Goal: Information Seeking & Learning: Learn about a topic

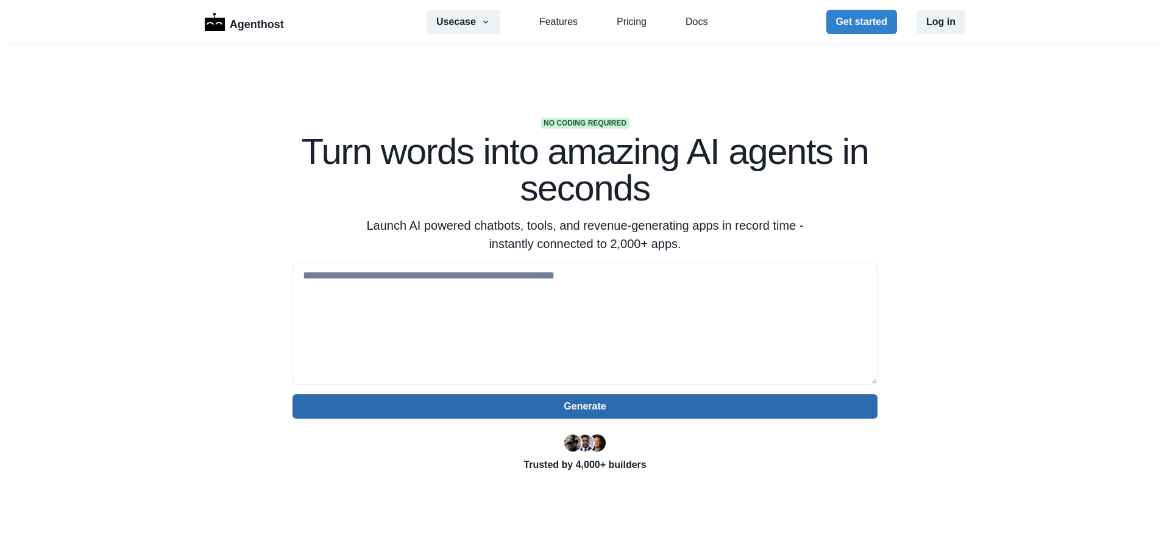
click at [514, 404] on button "Generate" at bounding box center [584, 406] width 585 height 24
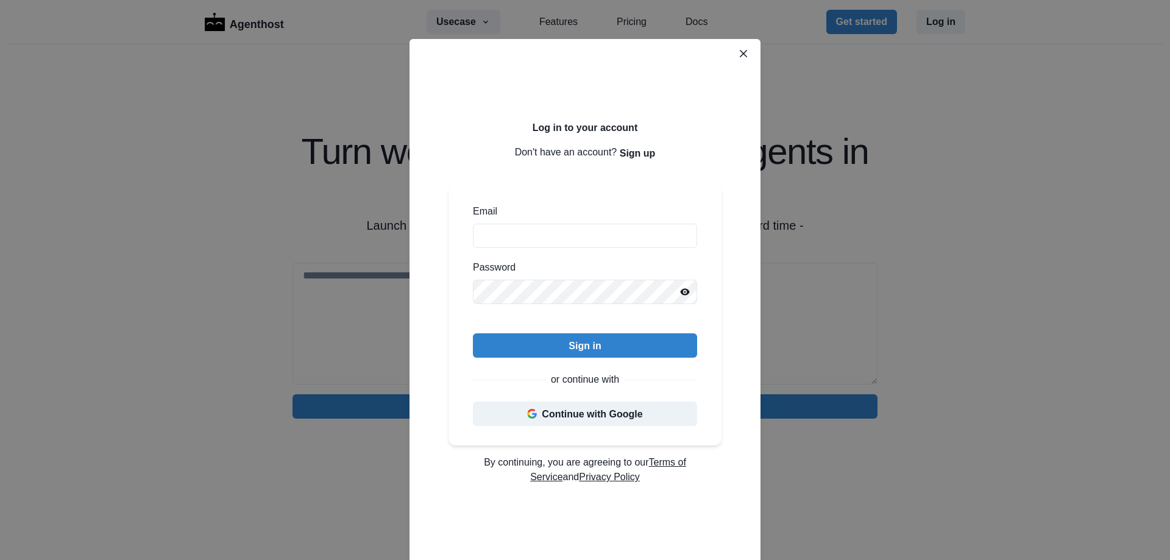
click at [750, 53] on header at bounding box center [584, 48] width 351 height 19
click at [743, 53] on button "Close" at bounding box center [742, 53] width 19 height 19
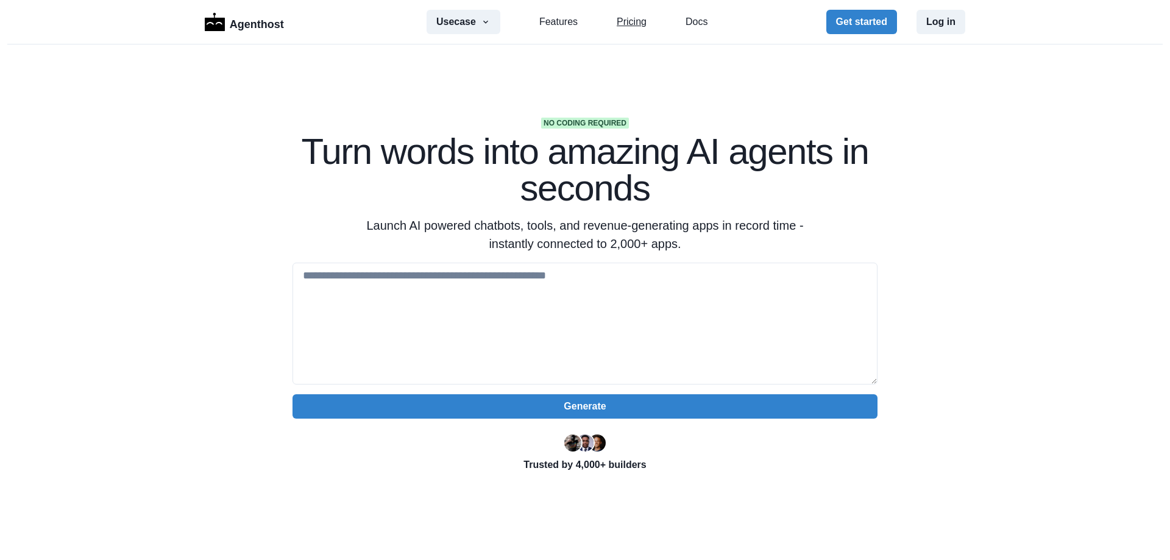
click at [627, 23] on link "Pricing" at bounding box center [631, 22] width 30 height 15
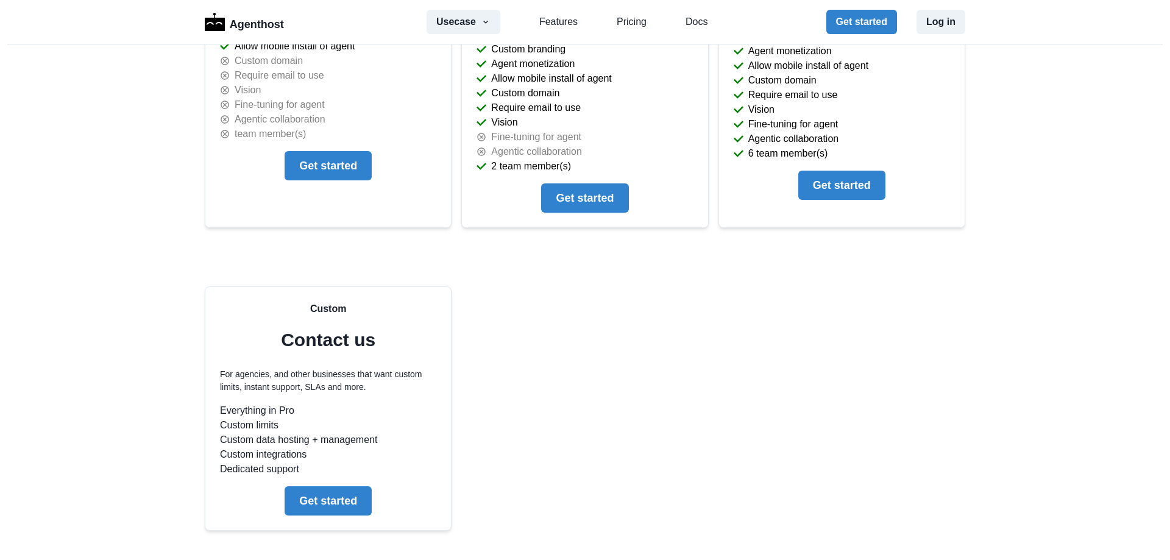
scroll to position [3030, 0]
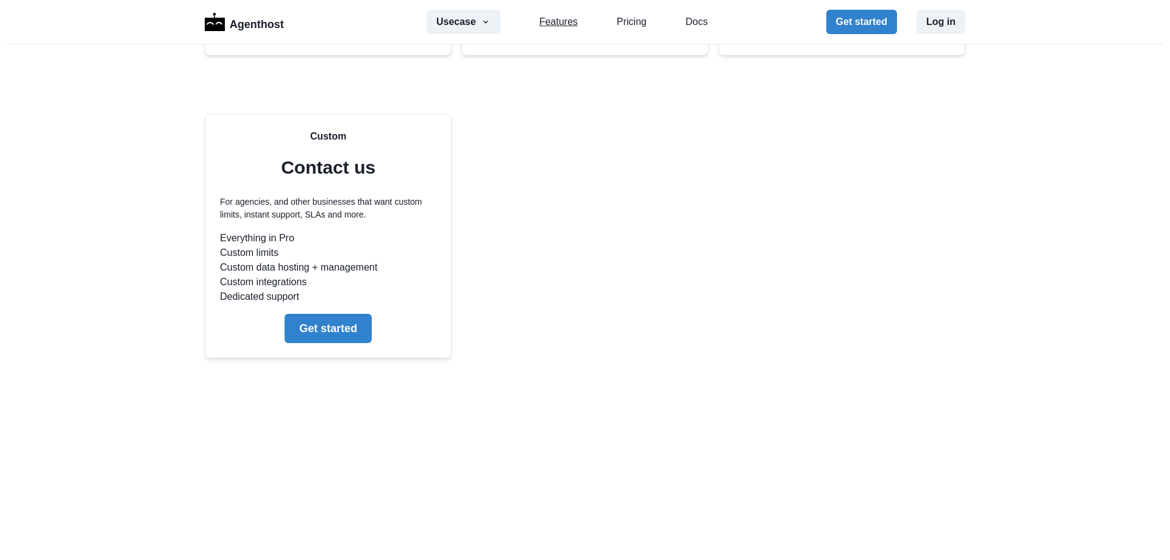
click at [555, 16] on link "Features" at bounding box center [558, 22] width 38 height 15
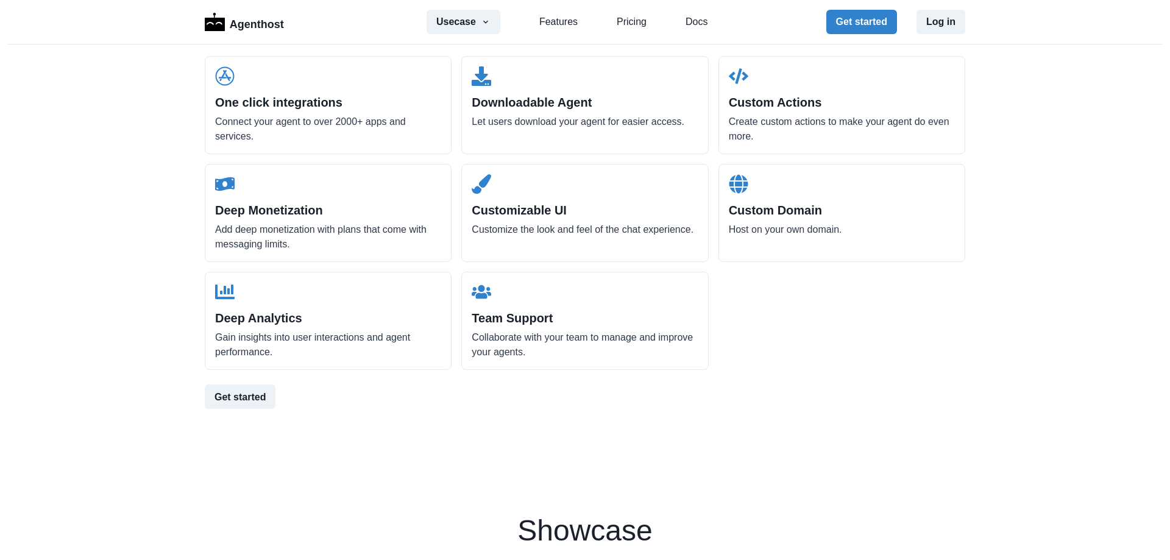
scroll to position [1469, 0]
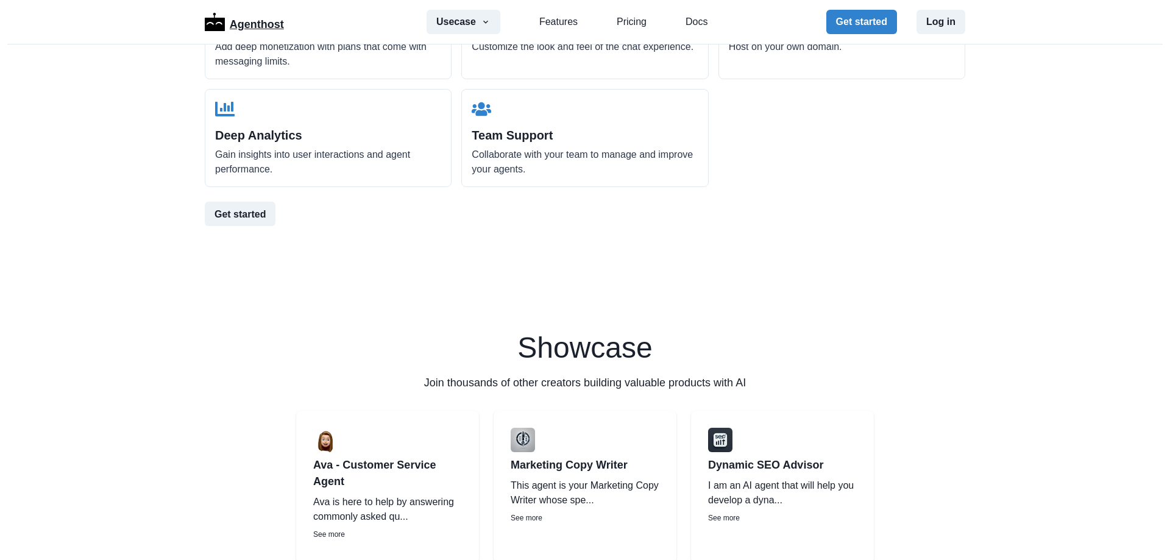
click at [256, 16] on p "Agenthost" at bounding box center [257, 22] width 54 height 21
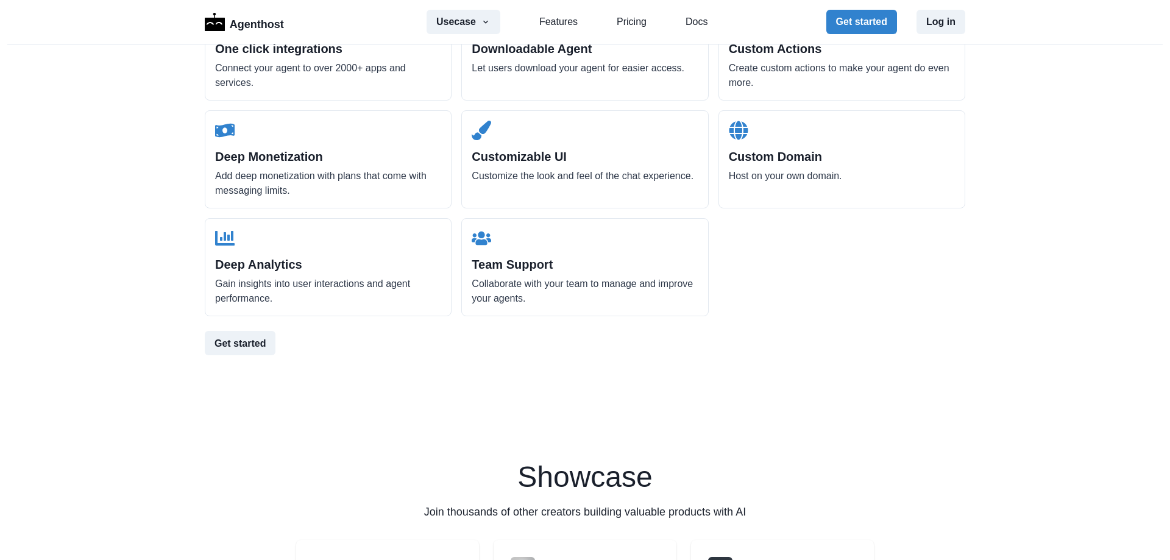
scroll to position [1767, 0]
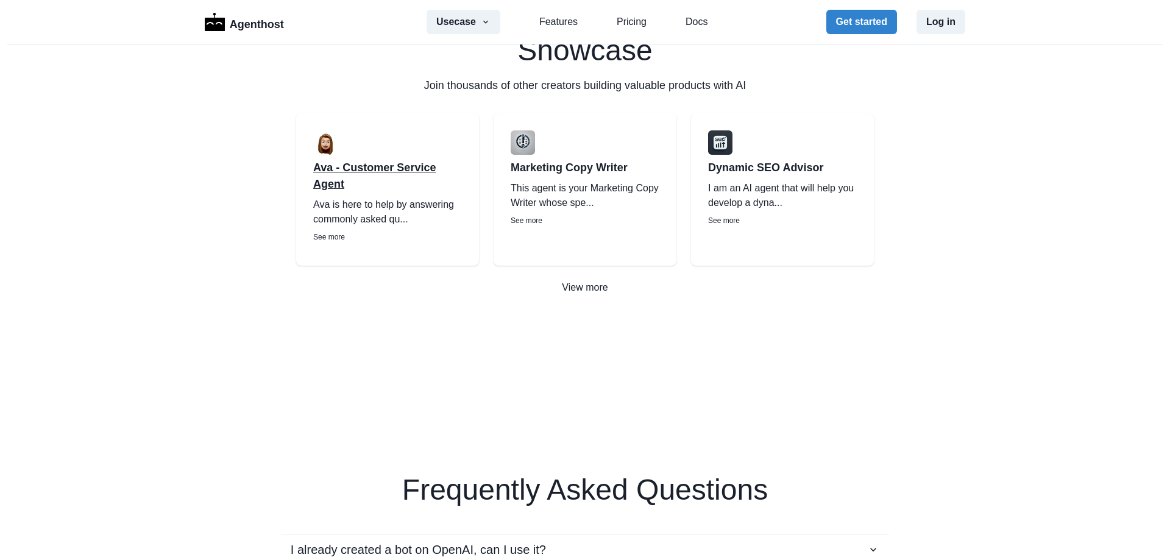
click at [405, 168] on p "Ava - Customer Service Agent" at bounding box center [387, 176] width 149 height 33
